Goal: Task Accomplishment & Management: Manage account settings

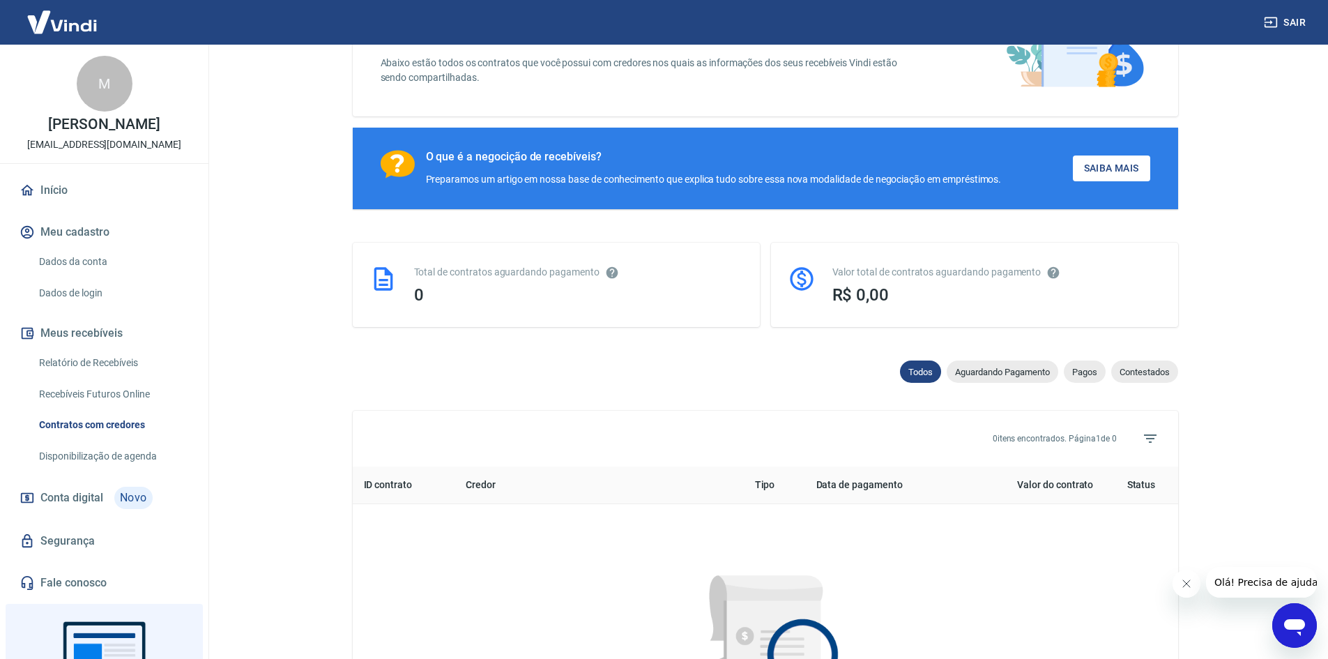
scroll to position [6, 0]
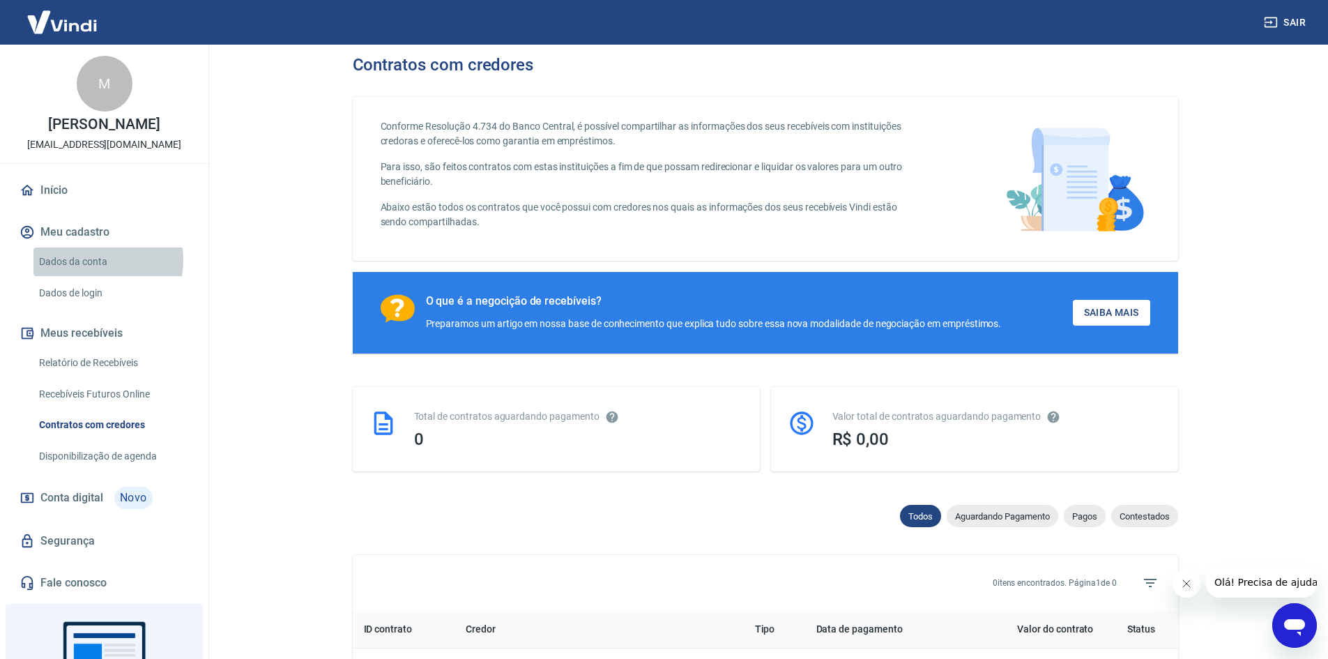
click at [91, 275] on link "Dados da conta" at bounding box center [112, 261] width 158 height 29
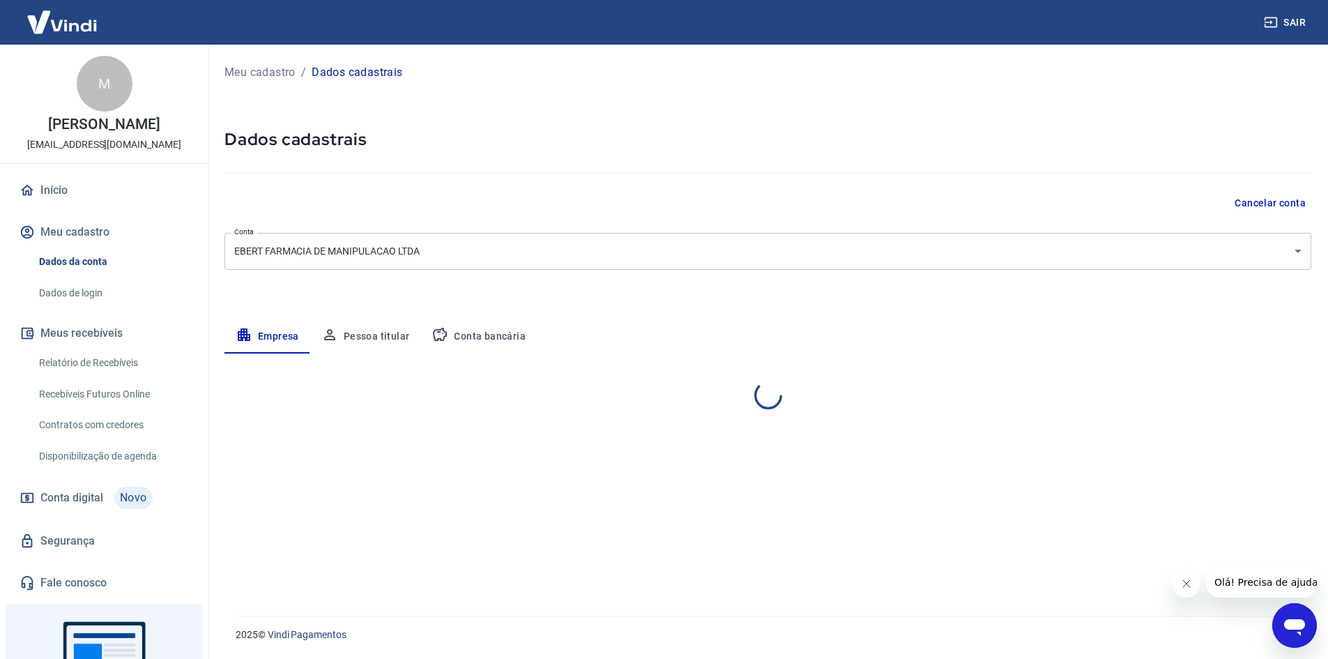
select select "SP"
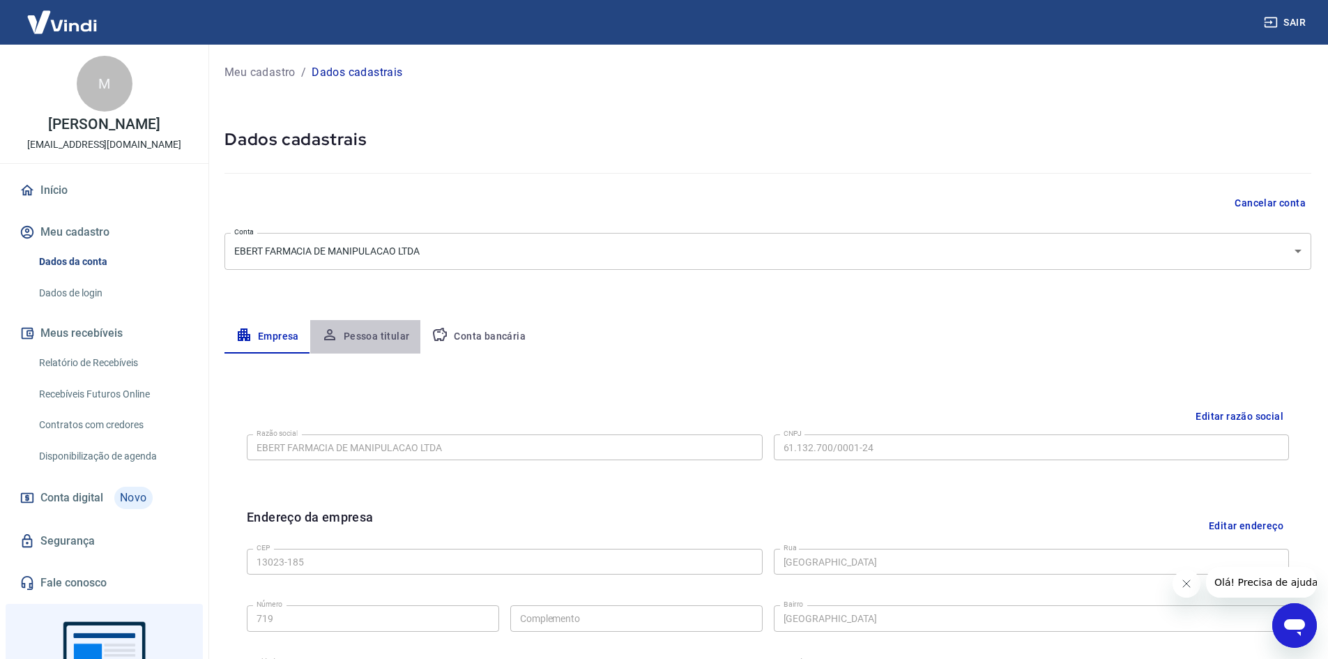
click at [366, 339] on button "Pessoa titular" at bounding box center [365, 336] width 111 height 33
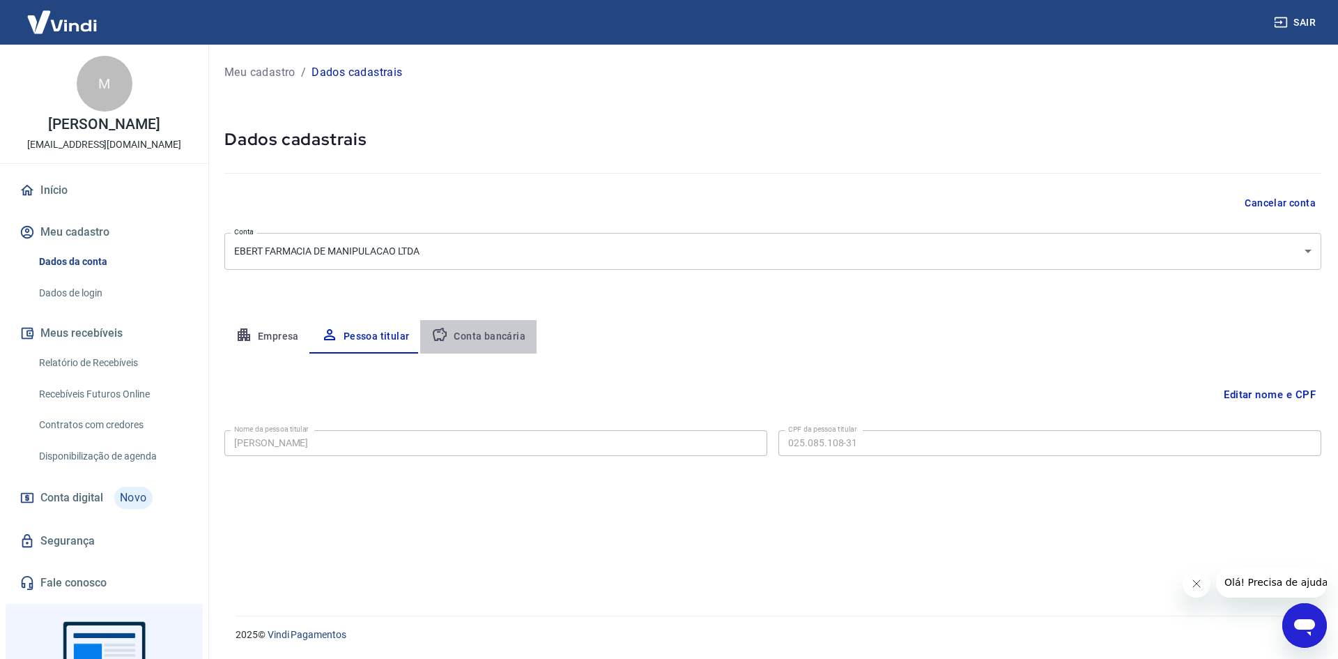
click at [482, 335] on button "Conta bancária" at bounding box center [478, 336] width 116 height 33
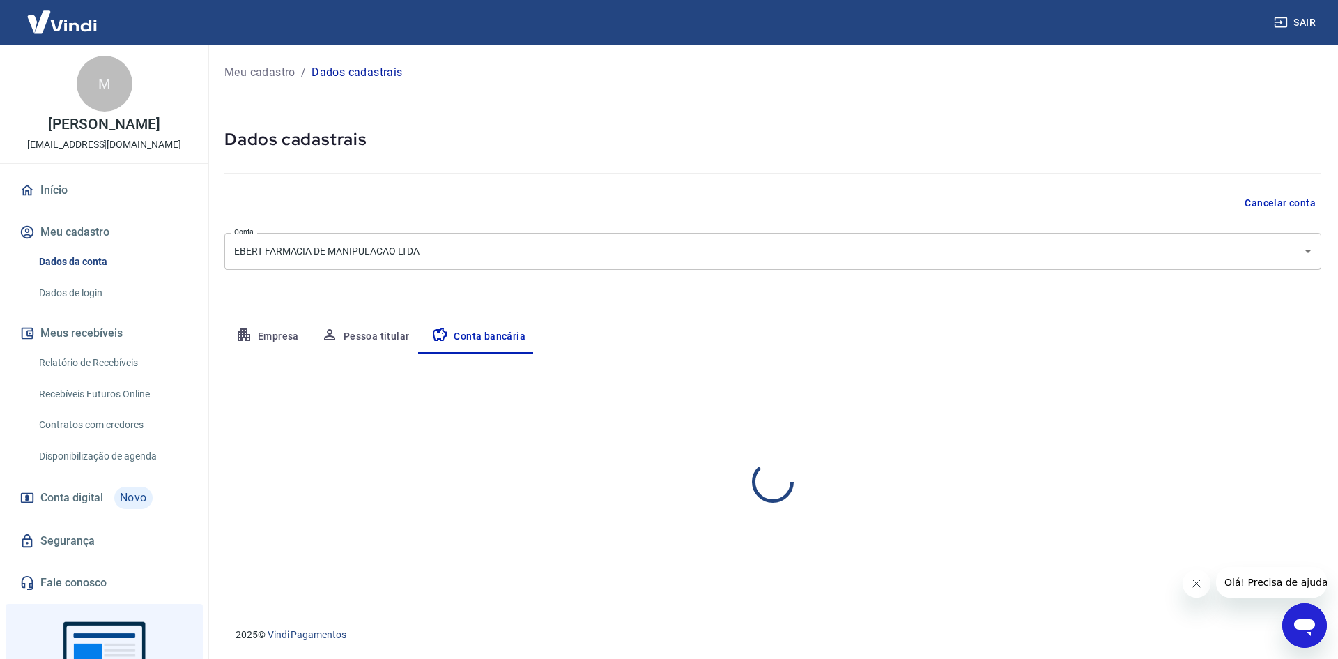
select select "1"
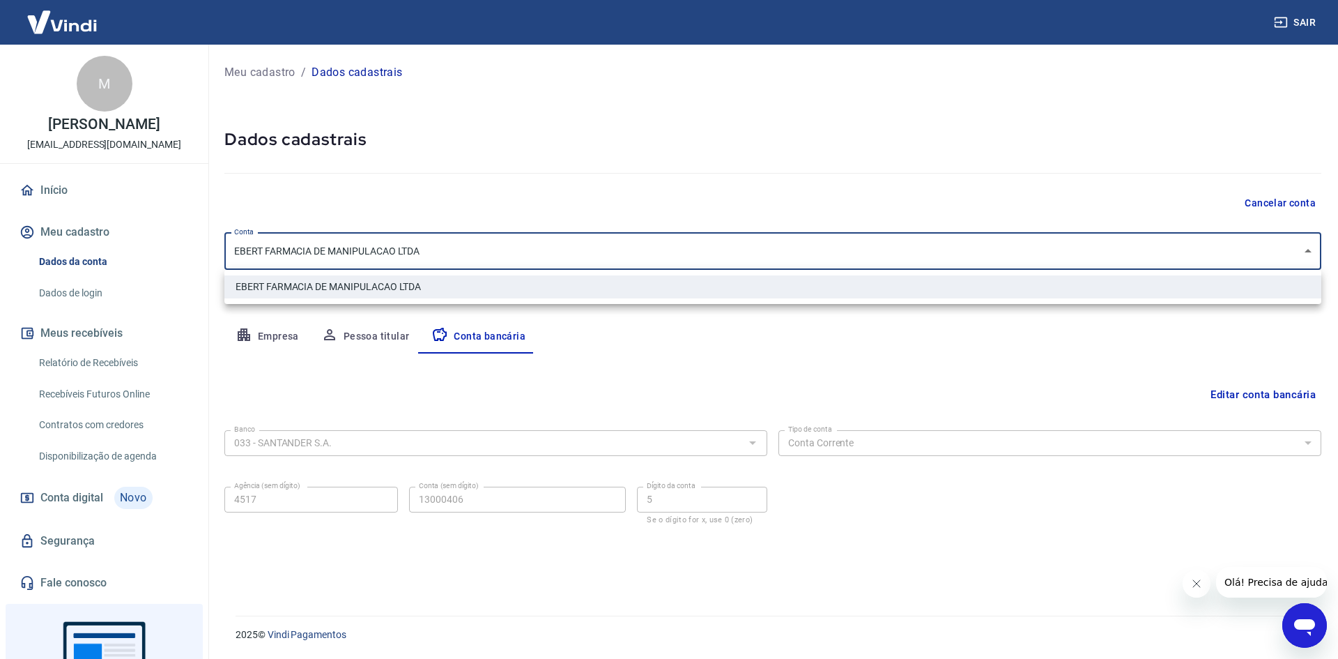
click at [1310, 250] on body "Sair M [PERSON_NAME] [EMAIL_ADDRESS][DOMAIN_NAME] Início Meu cadastro Dados da …" at bounding box center [669, 329] width 1338 height 659
click at [1310, 250] on div at bounding box center [669, 329] width 1338 height 659
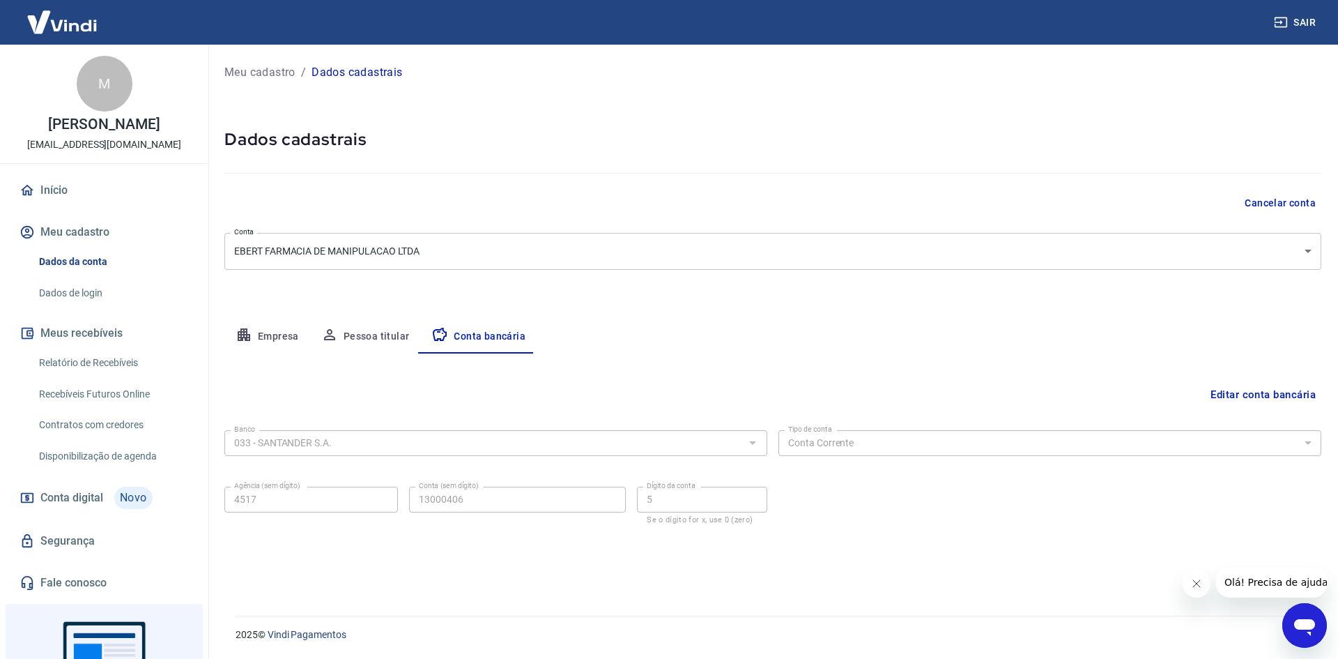
click at [351, 77] on p "Dados cadastrais" at bounding box center [357, 72] width 91 height 17
click at [281, 68] on p "Meu cadastro" at bounding box center [259, 72] width 71 height 17
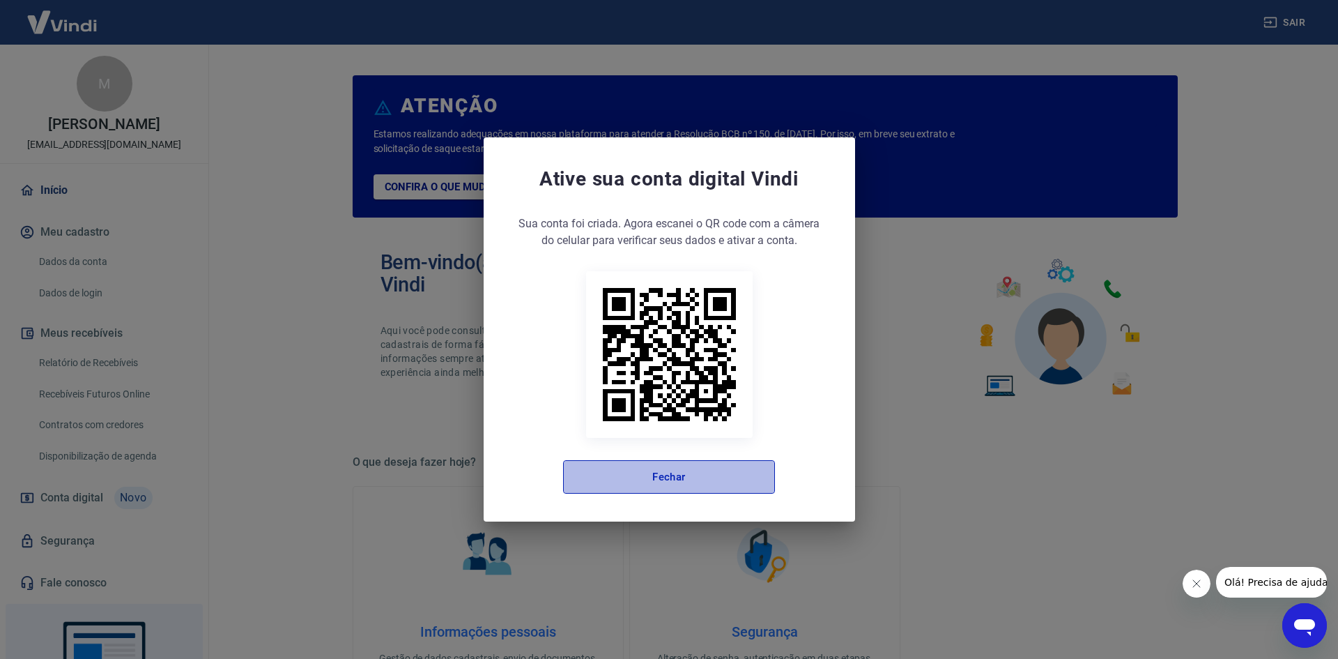
drag, startPoint x: 650, startPoint y: 466, endPoint x: 628, endPoint y: 447, distance: 28.7
click at [651, 464] on button "Fechar" at bounding box center [669, 476] width 212 height 33
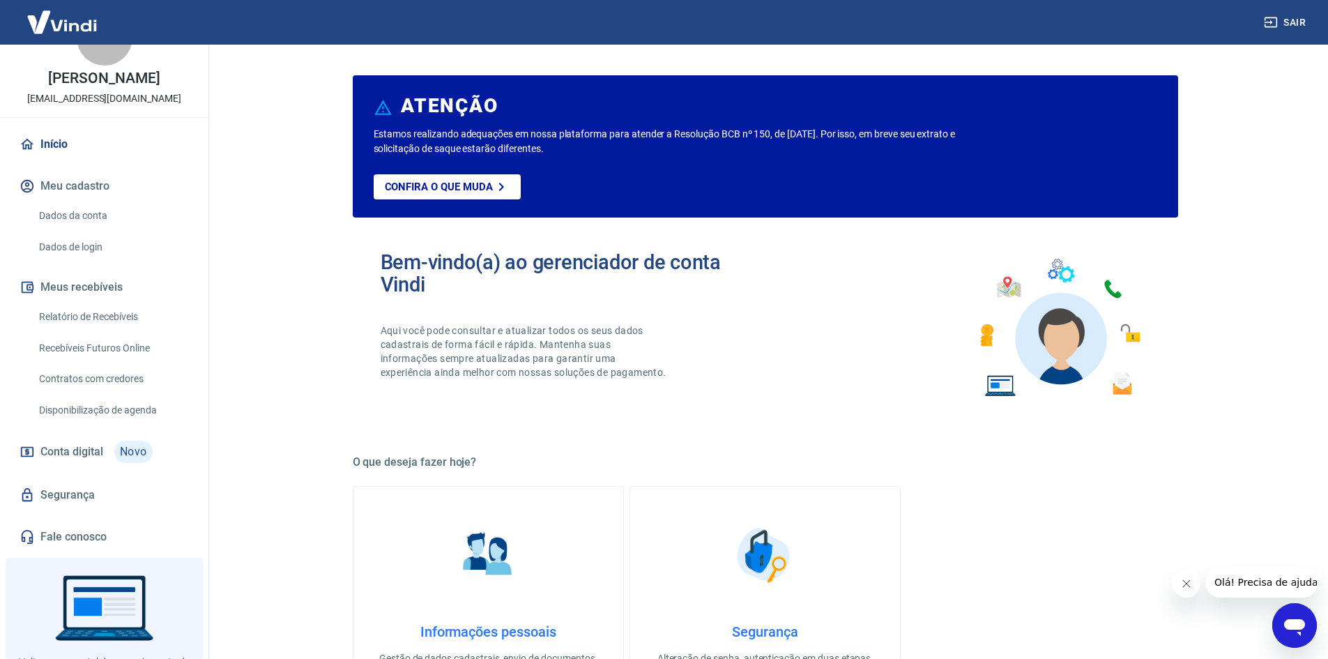
scroll to position [70, 0]
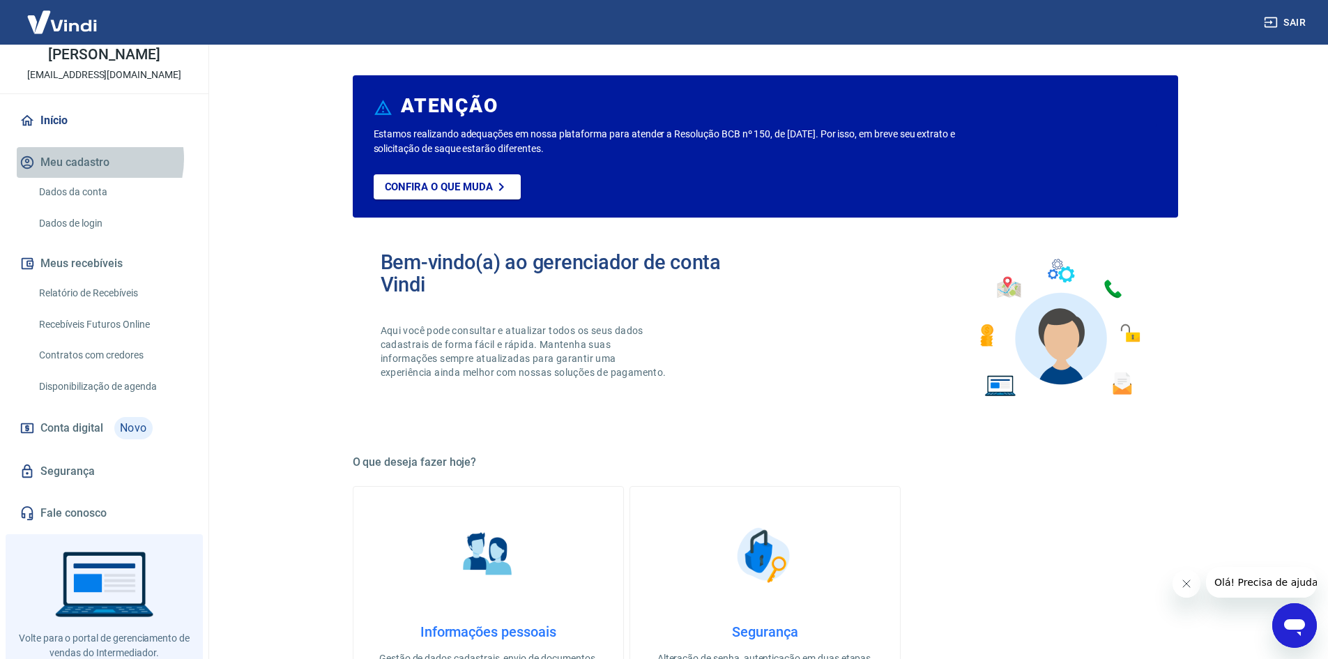
click at [89, 174] on button "Meu cadastro" at bounding box center [104, 162] width 175 height 31
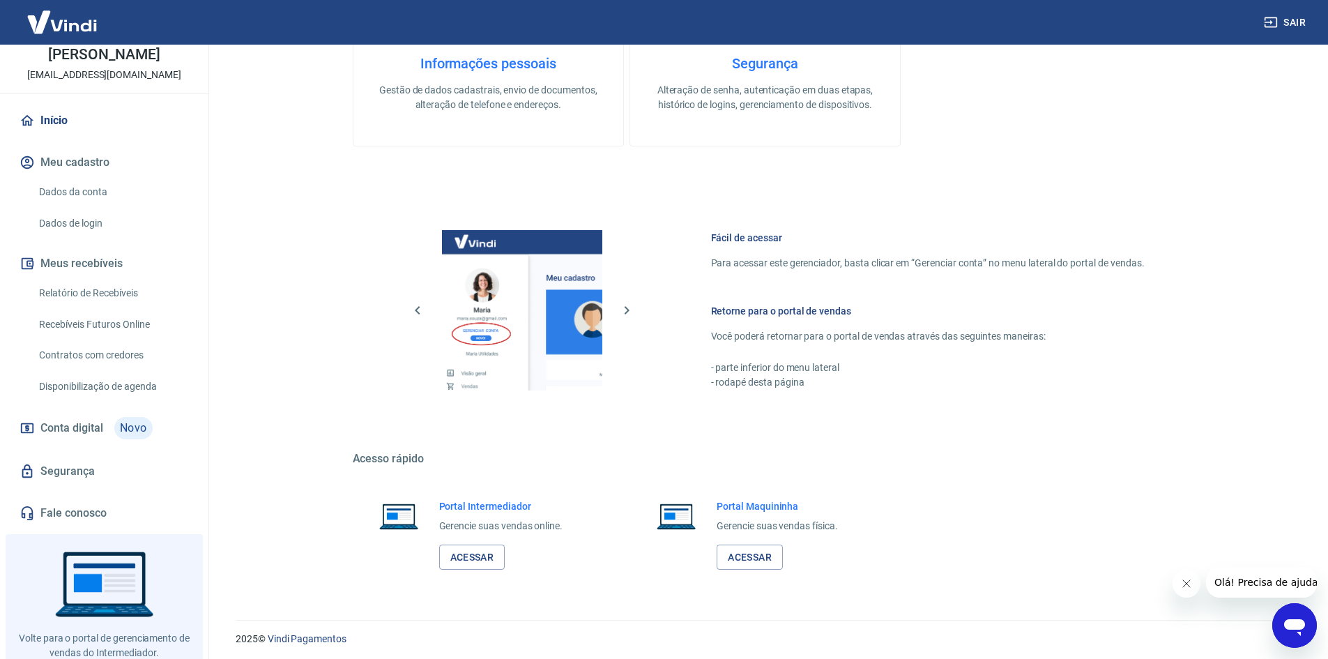
scroll to position [572, 0]
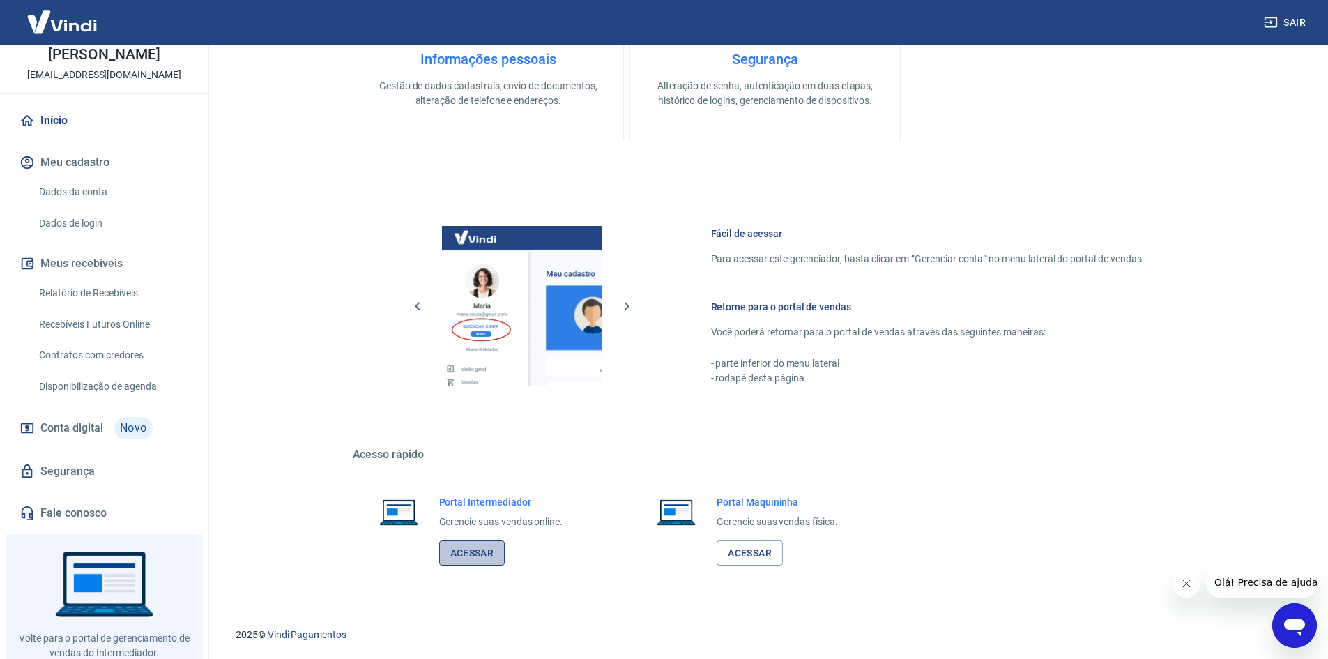
click at [485, 551] on link "Acessar" at bounding box center [472, 553] width 66 height 26
